Goal: Information Seeking & Learning: Learn about a topic

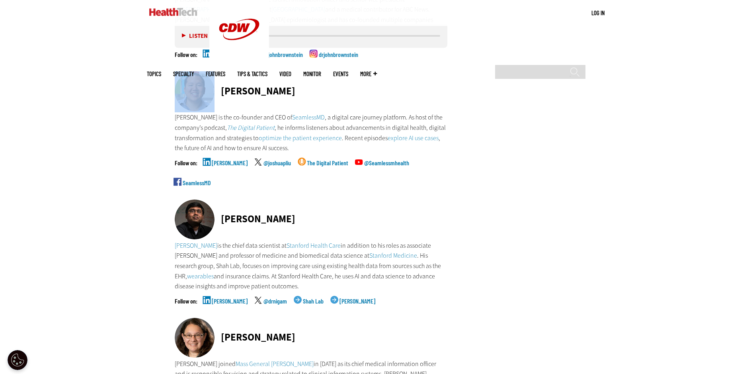
drag, startPoint x: 107, startPoint y: 103, endPoint x: 109, endPoint y: 77, distance: 25.9
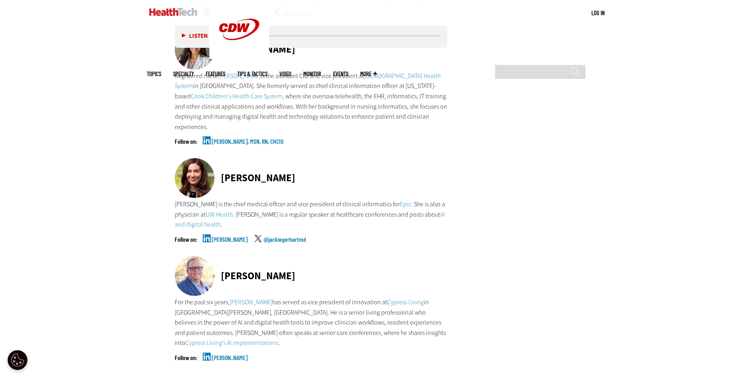
scroll to position [2309, 0]
click at [224, 209] on link "UW Health" at bounding box center [219, 213] width 27 height 8
click at [227, 235] on link "[PERSON_NAME]" at bounding box center [230, 245] width 36 height 20
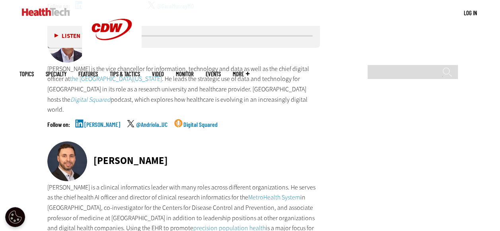
scroll to position [1593, 0]
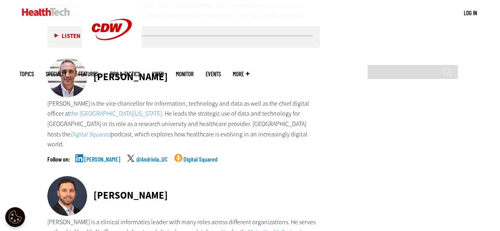
drag, startPoint x: 307, startPoint y: 4, endPoint x: 322, endPoint y: 8, distance: 15.0
click at [262, 61] on ul "Topics Specialty Features Tips & Tactics Video MonITor Events More Search" at bounding box center [141, 74] width 242 height 26
